Goal: Information Seeking & Learning: Learn about a topic

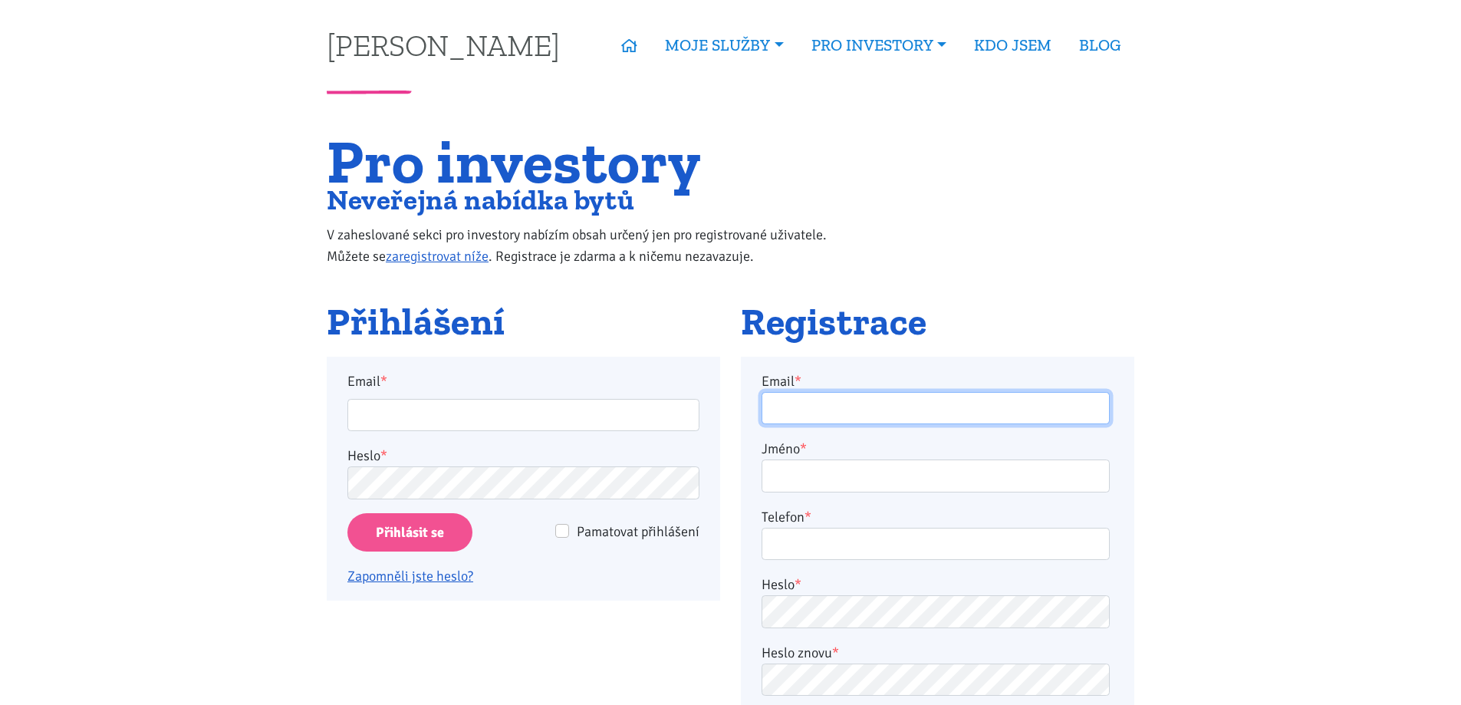
type input "[EMAIL_ADDRESS][DOMAIN_NAME]"
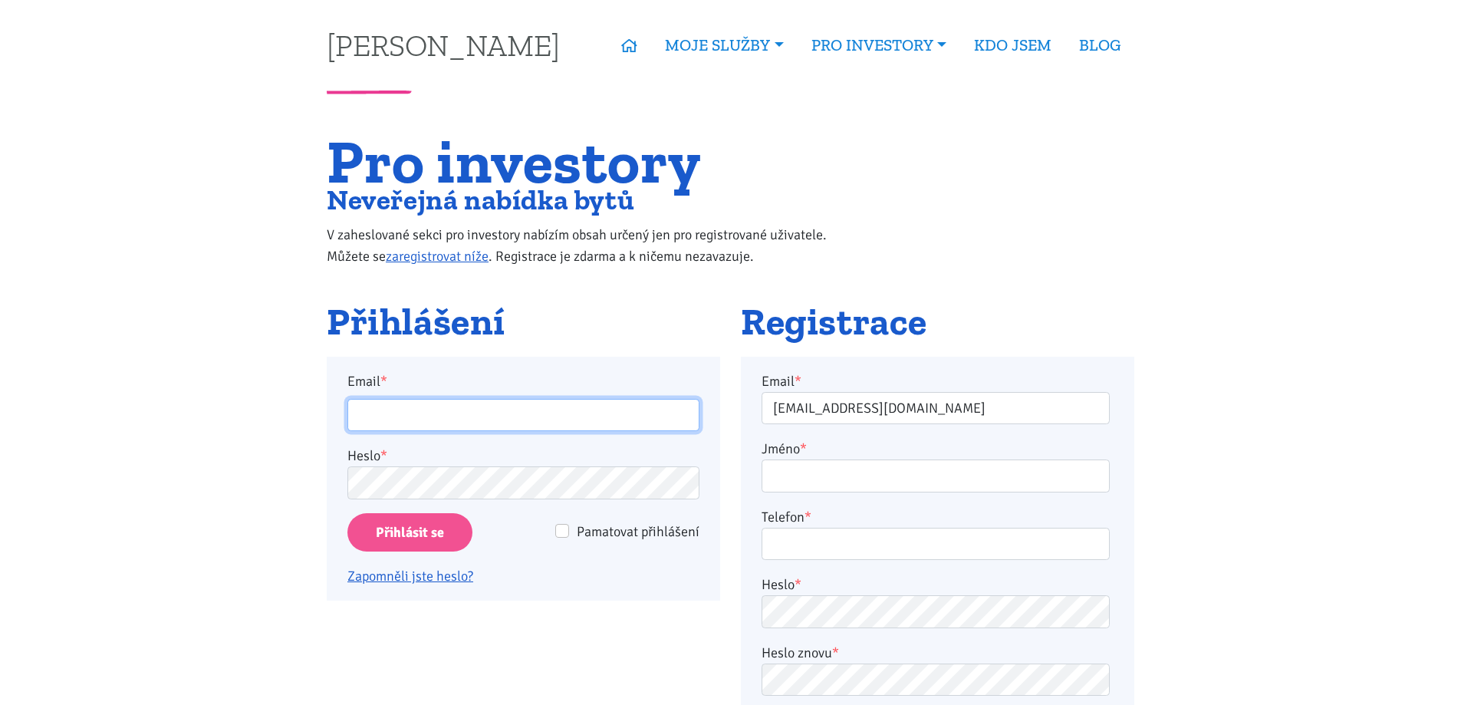
type input "petr-gall@post.cz"
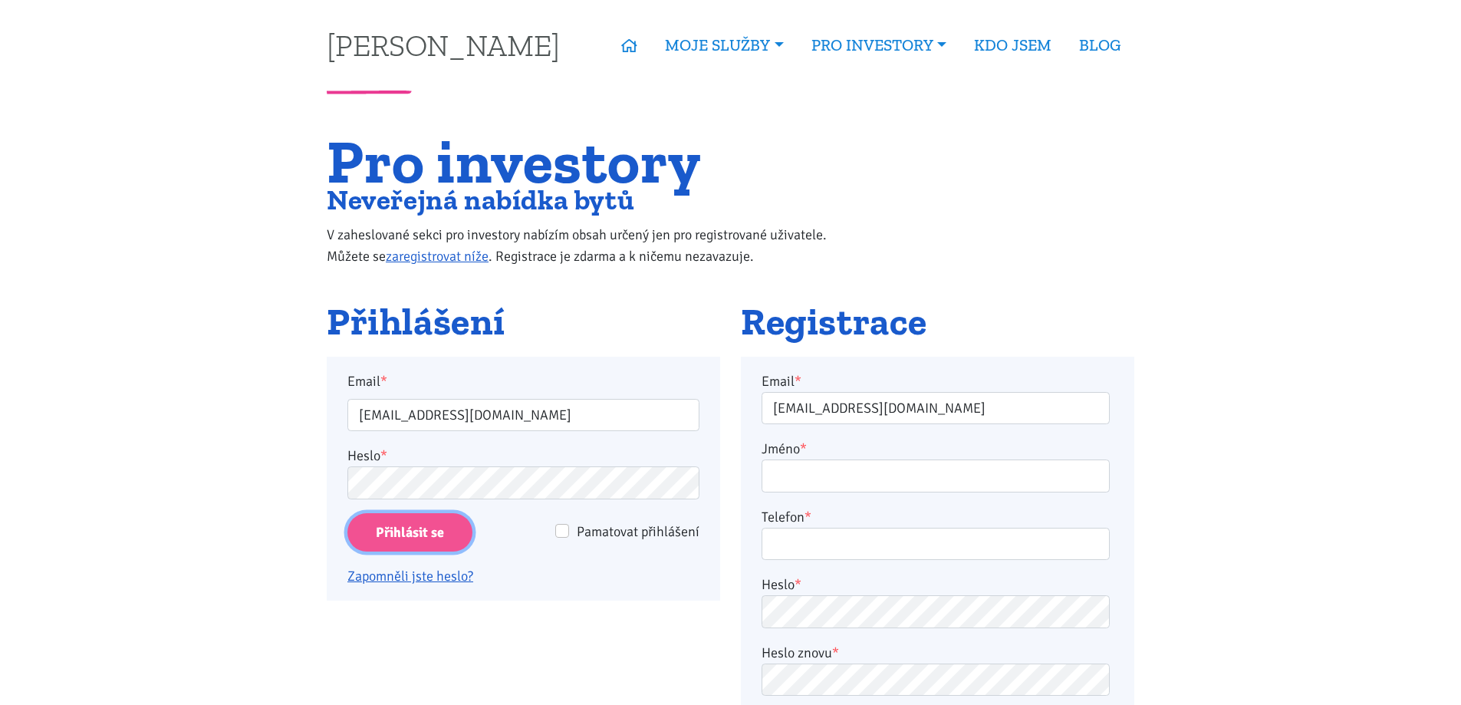
click at [431, 522] on input "Přihlásit se" at bounding box center [410, 532] width 125 height 39
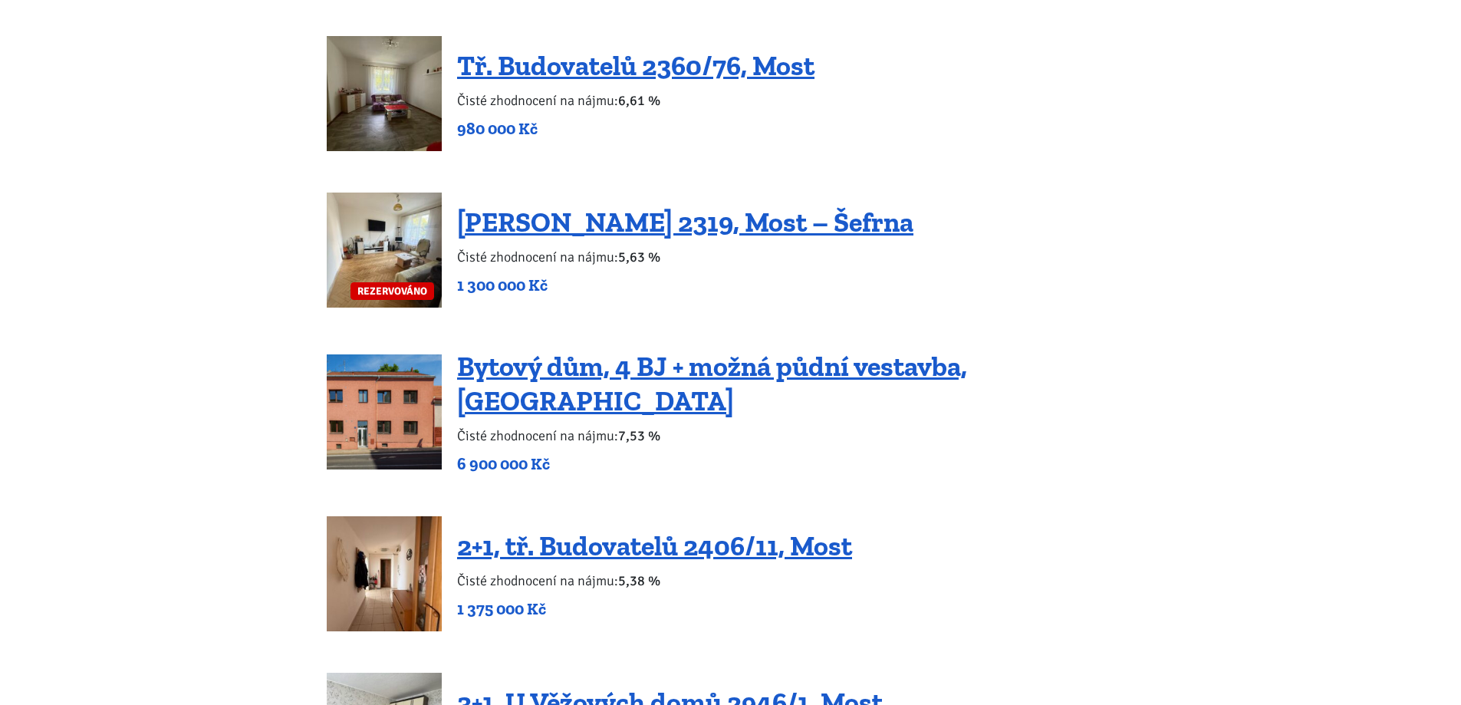
scroll to position [1920, 0]
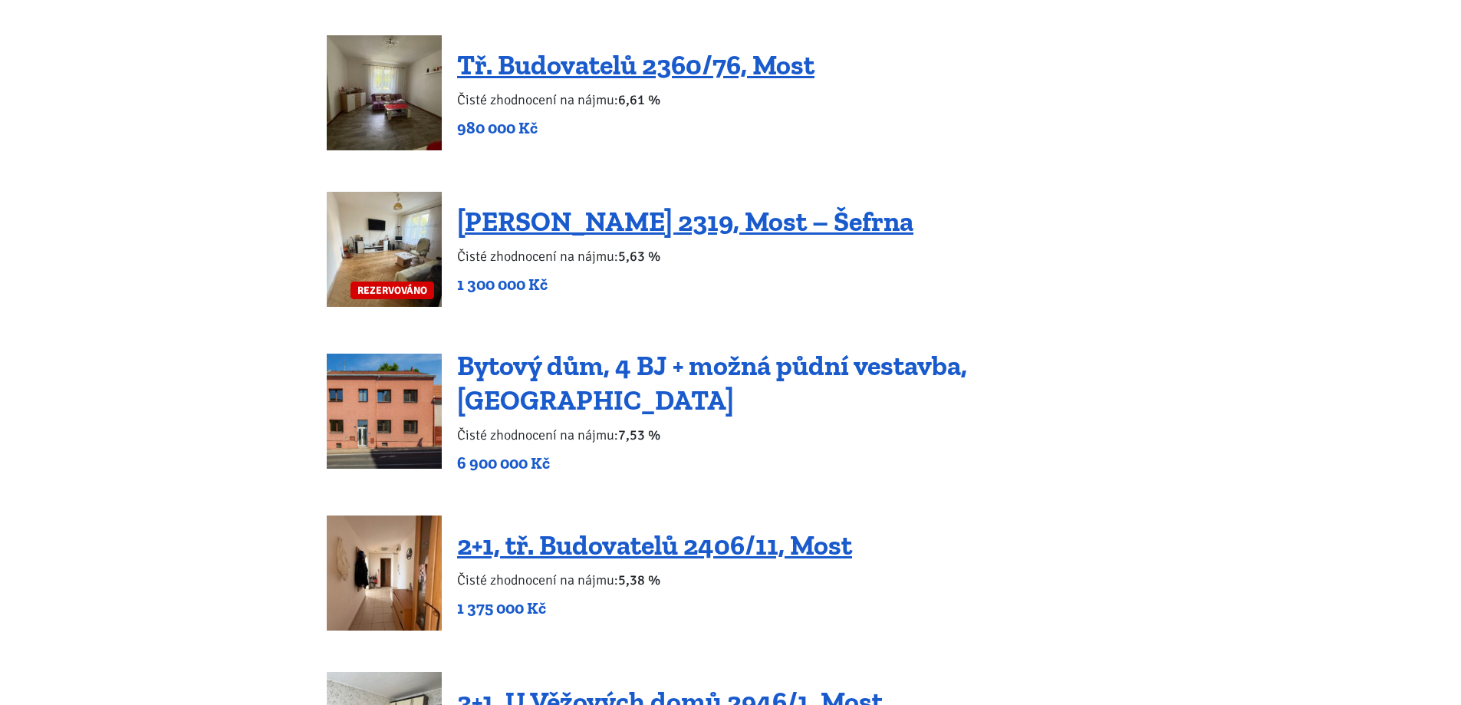
click at [552, 386] on link "Bytový dům, 4 BJ + možná půdní vestavba, [GEOGRAPHIC_DATA]" at bounding box center [712, 383] width 510 height 68
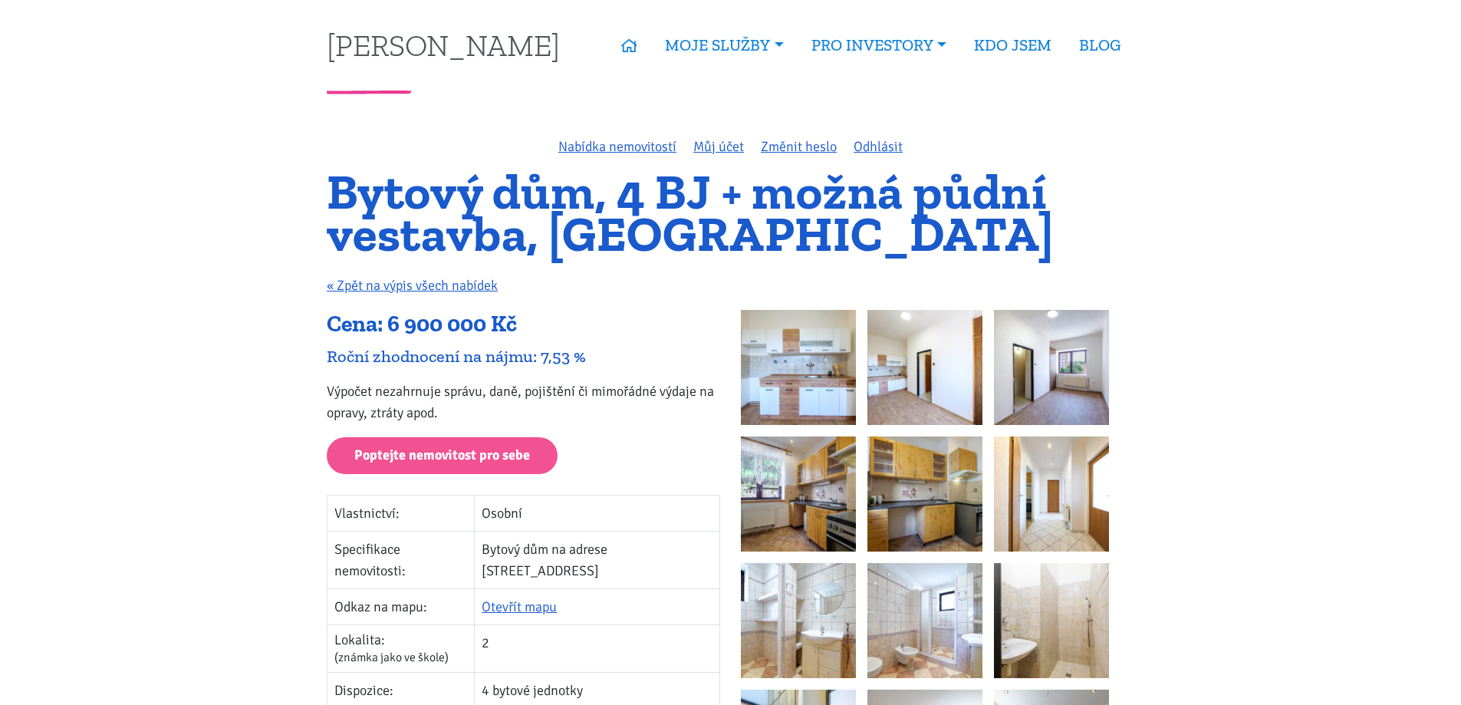
click at [819, 354] on img at bounding box center [798, 367] width 115 height 115
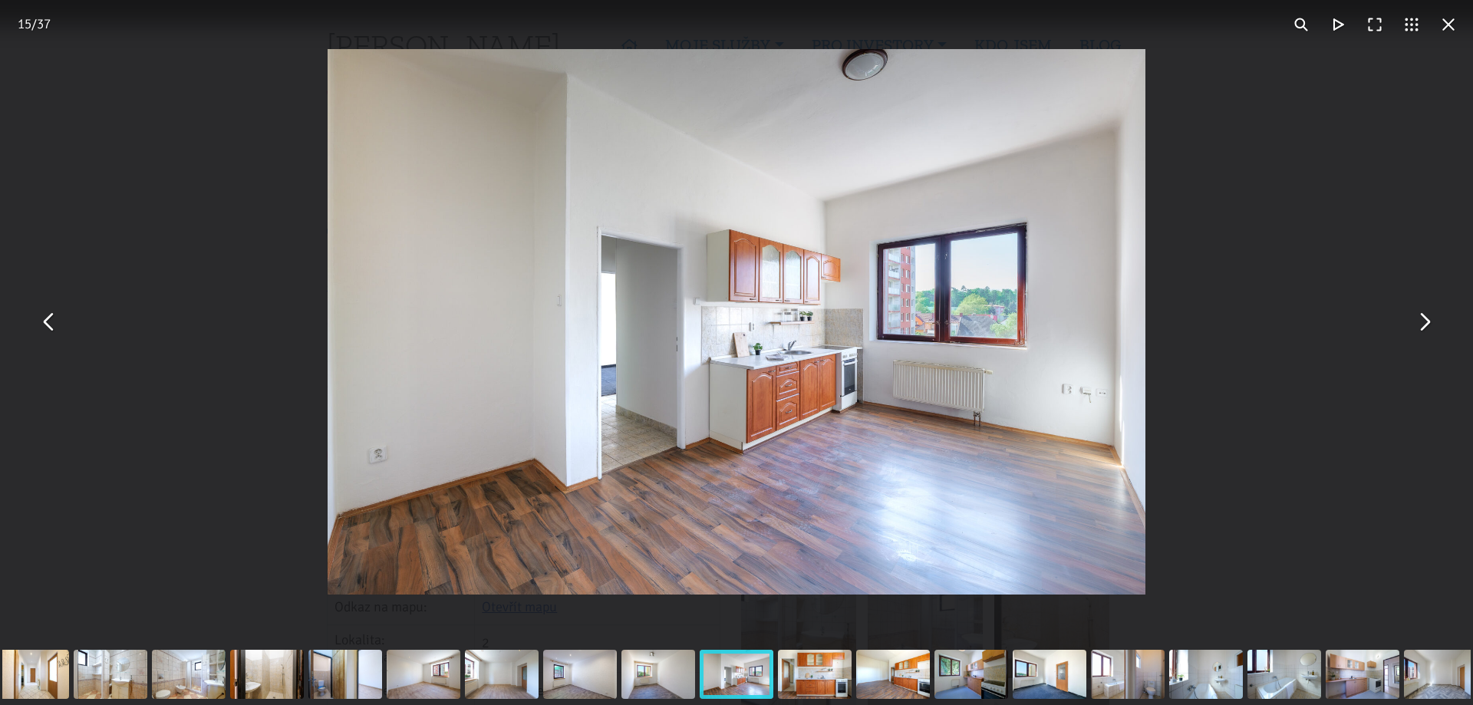
click at [1446, 16] on button "You can close this modal content with the ESC key" at bounding box center [1448, 24] width 37 height 37
